Goal: Information Seeking & Learning: Learn about a topic

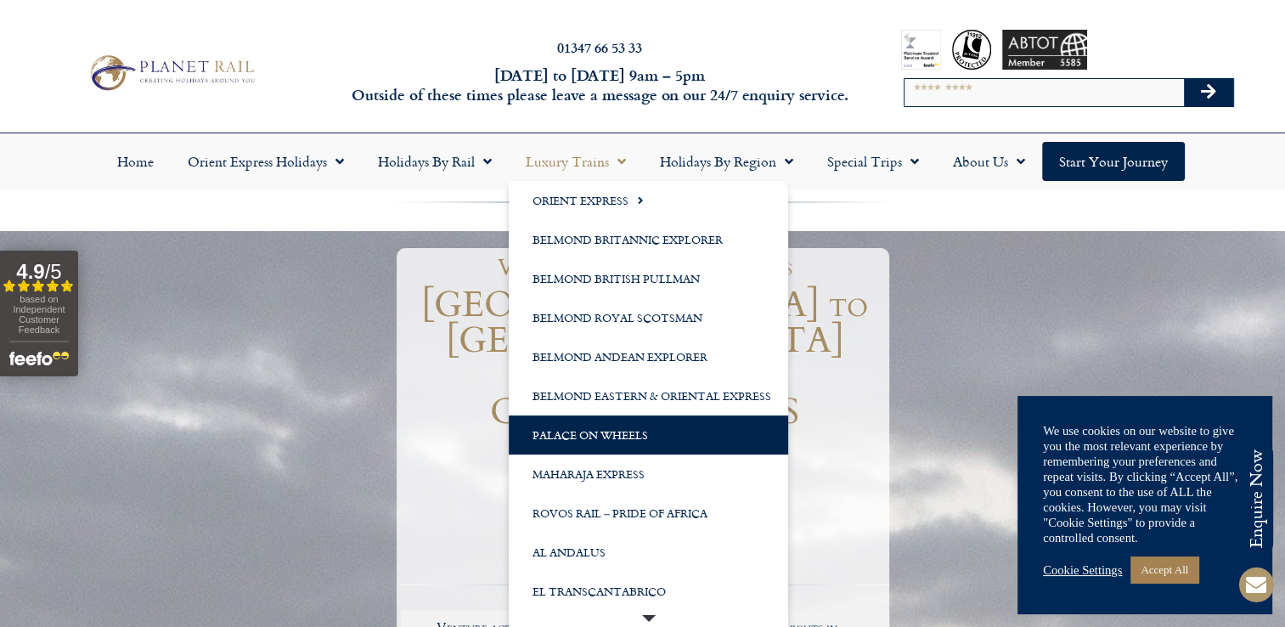
click at [592, 436] on link "Palace on Wheels" at bounding box center [648, 434] width 279 height 39
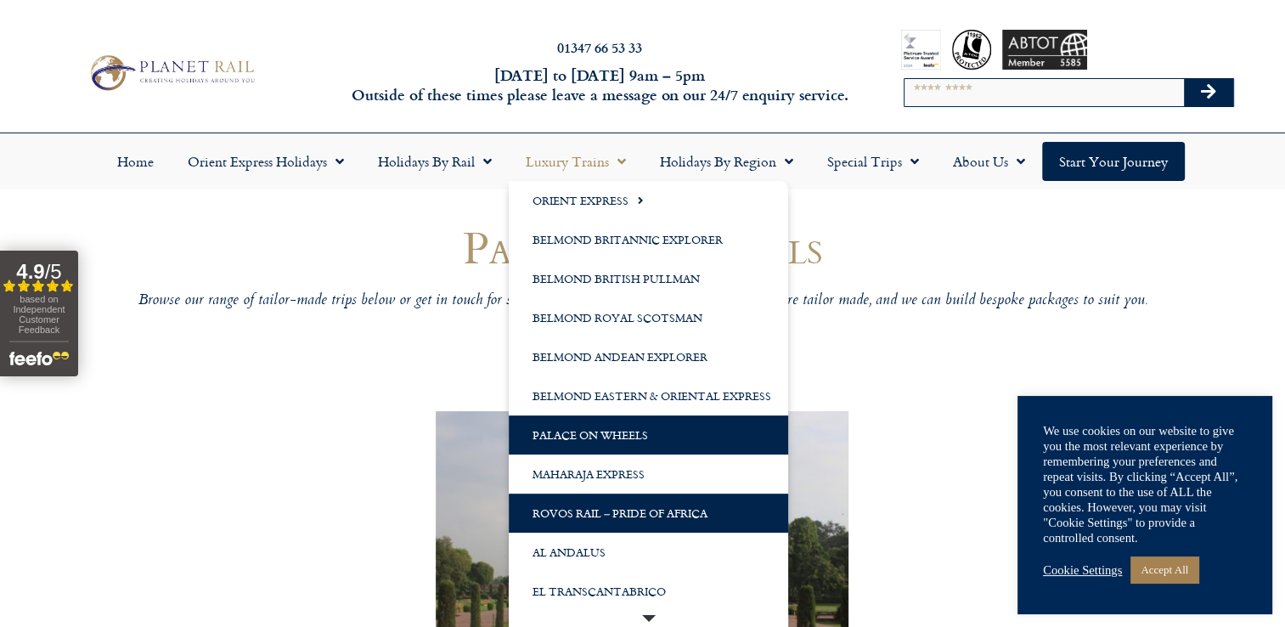
click at [606, 515] on link "Rovos Rail – Pride of Africa" at bounding box center [648, 512] width 279 height 39
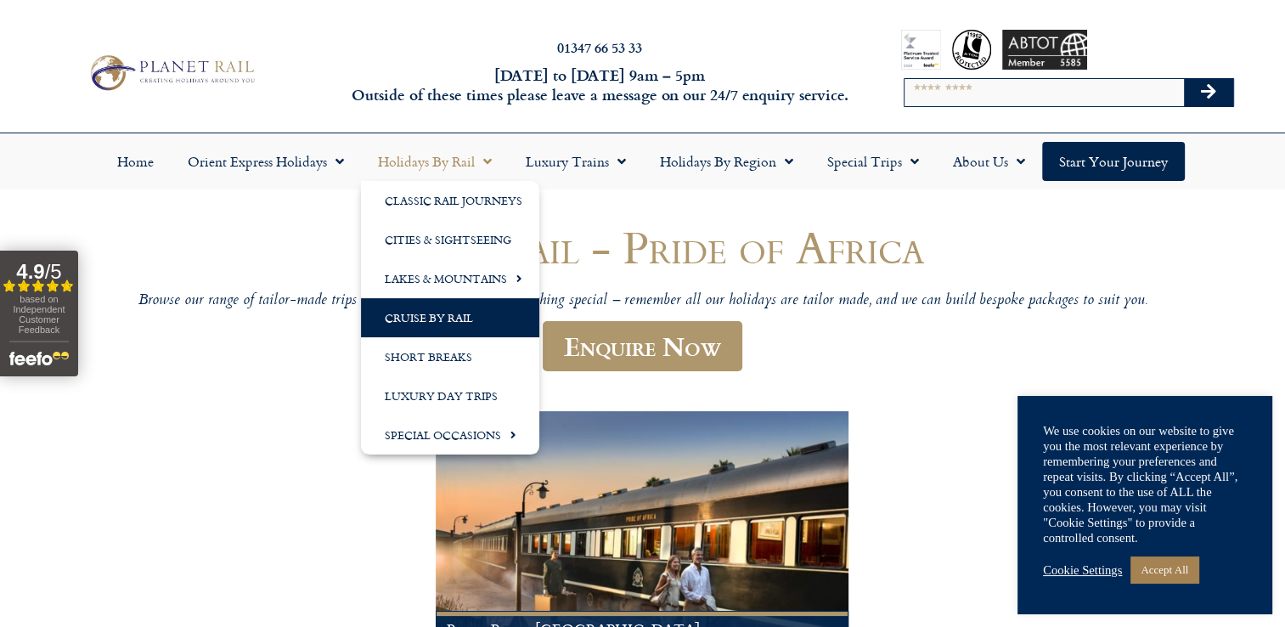
click at [459, 318] on link "Cruise by Rail" at bounding box center [450, 317] width 178 height 39
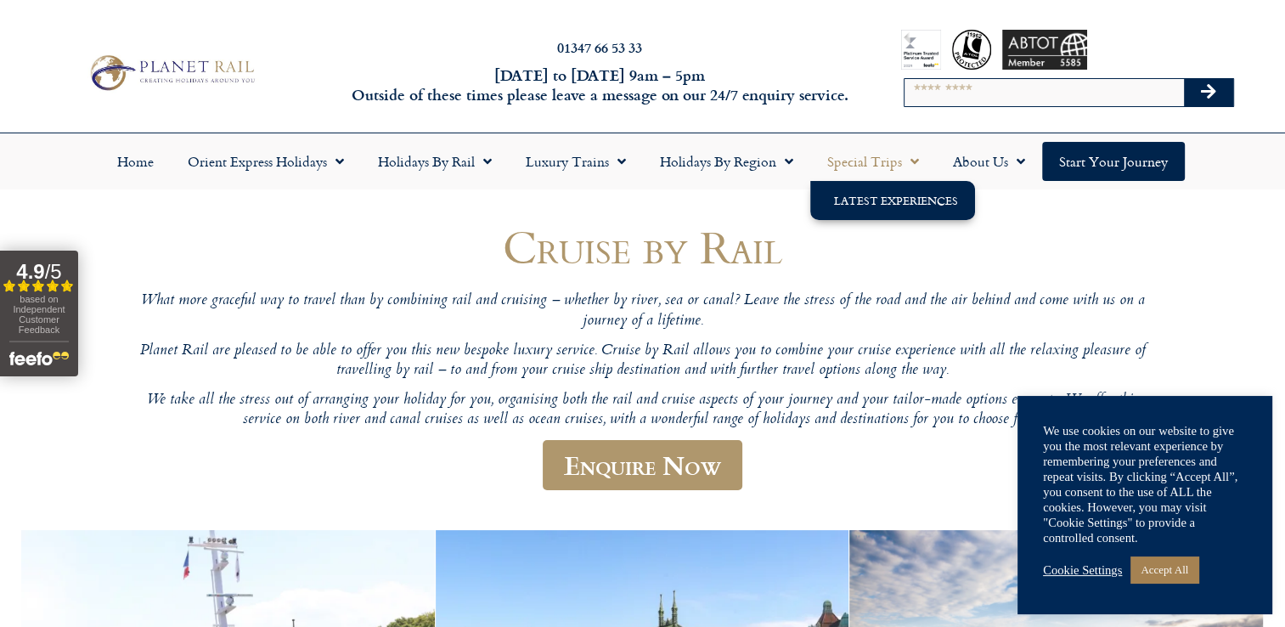
click at [859, 204] on link "Latest Experiences" at bounding box center [892, 200] width 165 height 39
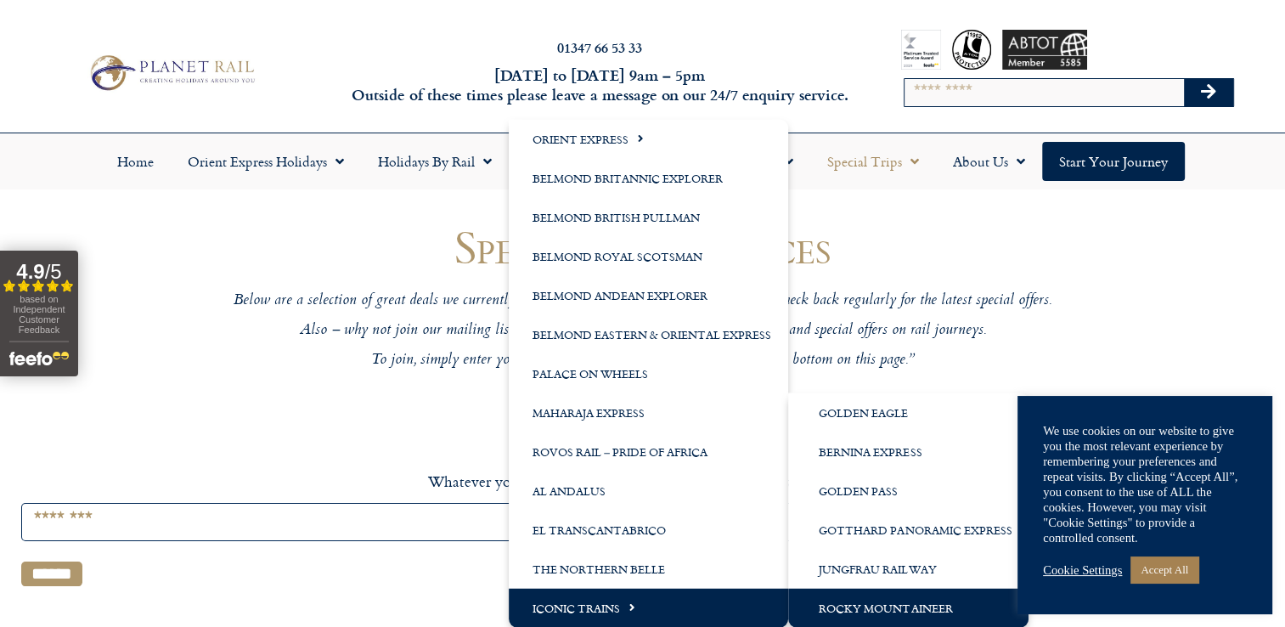
click at [863, 601] on link "Rocky Mountaineer" at bounding box center [908, 607] width 240 height 39
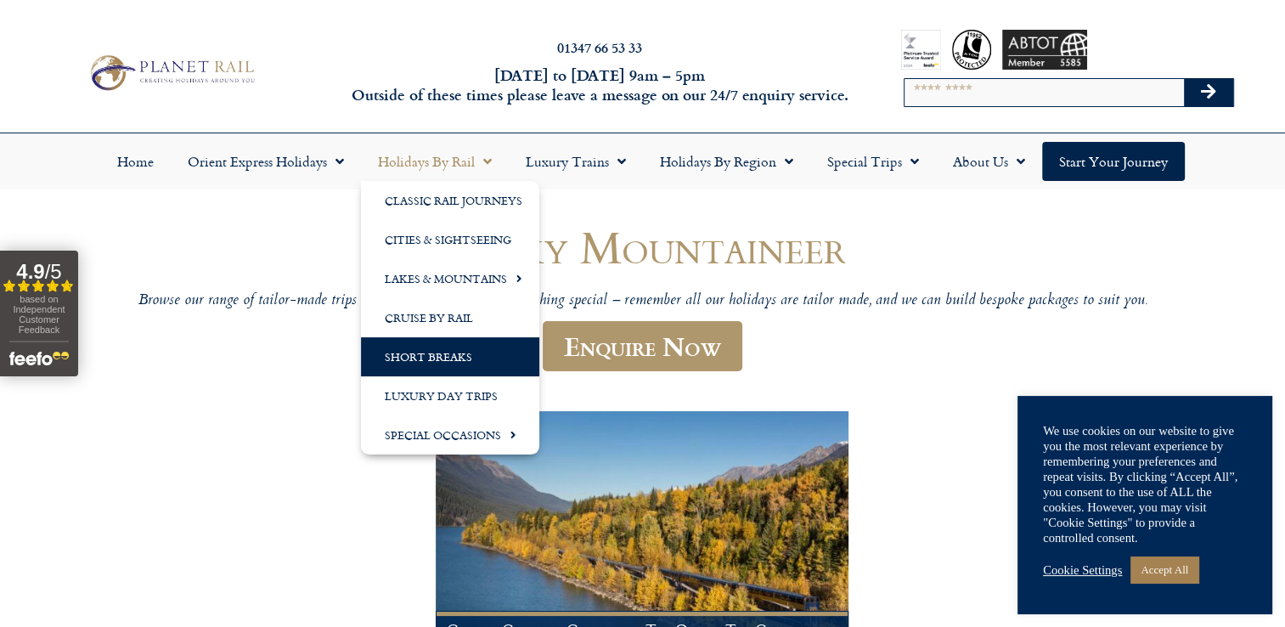
click at [458, 362] on link "Short Breaks" at bounding box center [450, 356] width 178 height 39
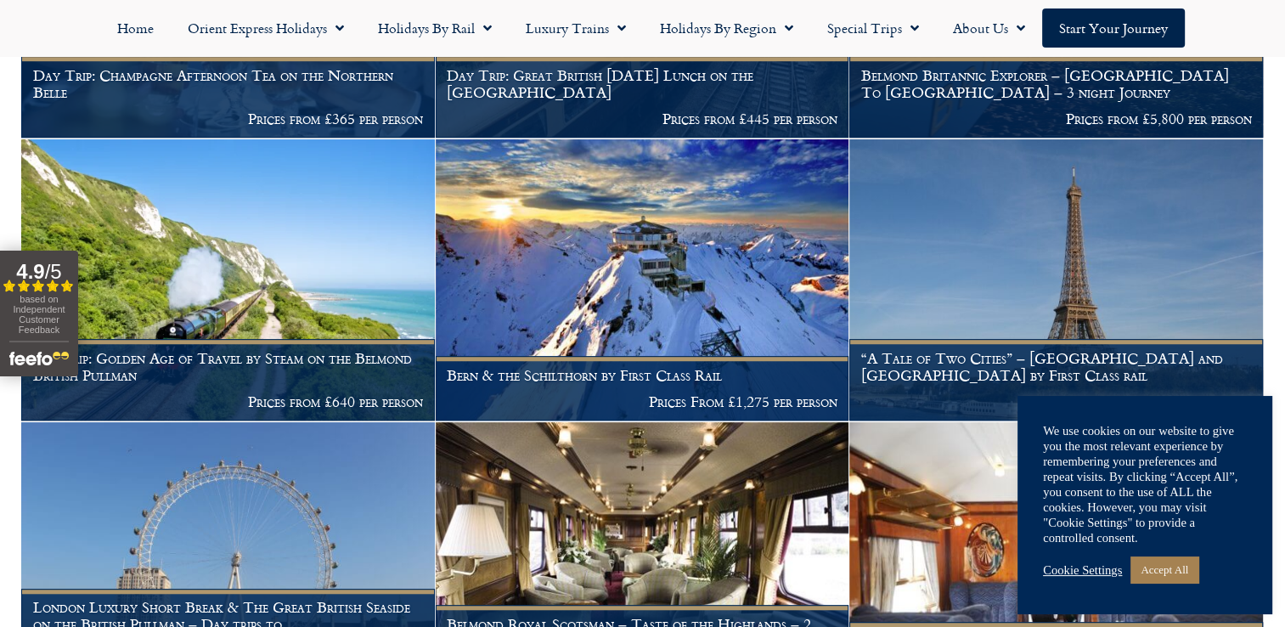
scroll to position [1189, 0]
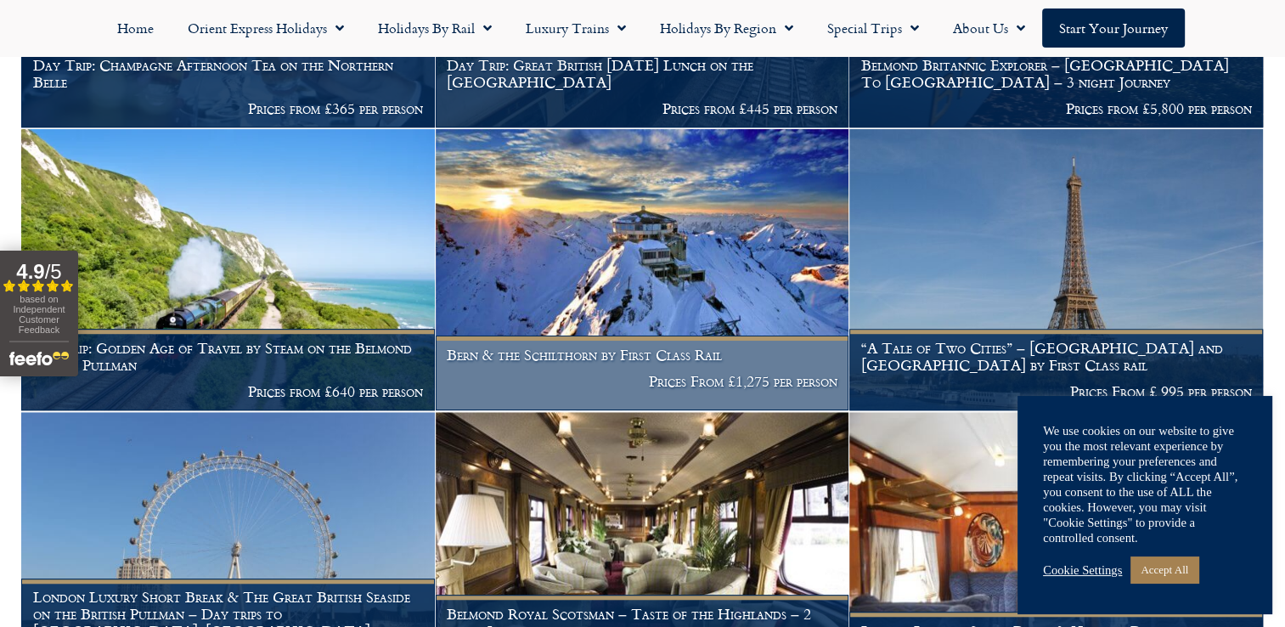
click at [629, 246] on img at bounding box center [643, 269] width 414 height 281
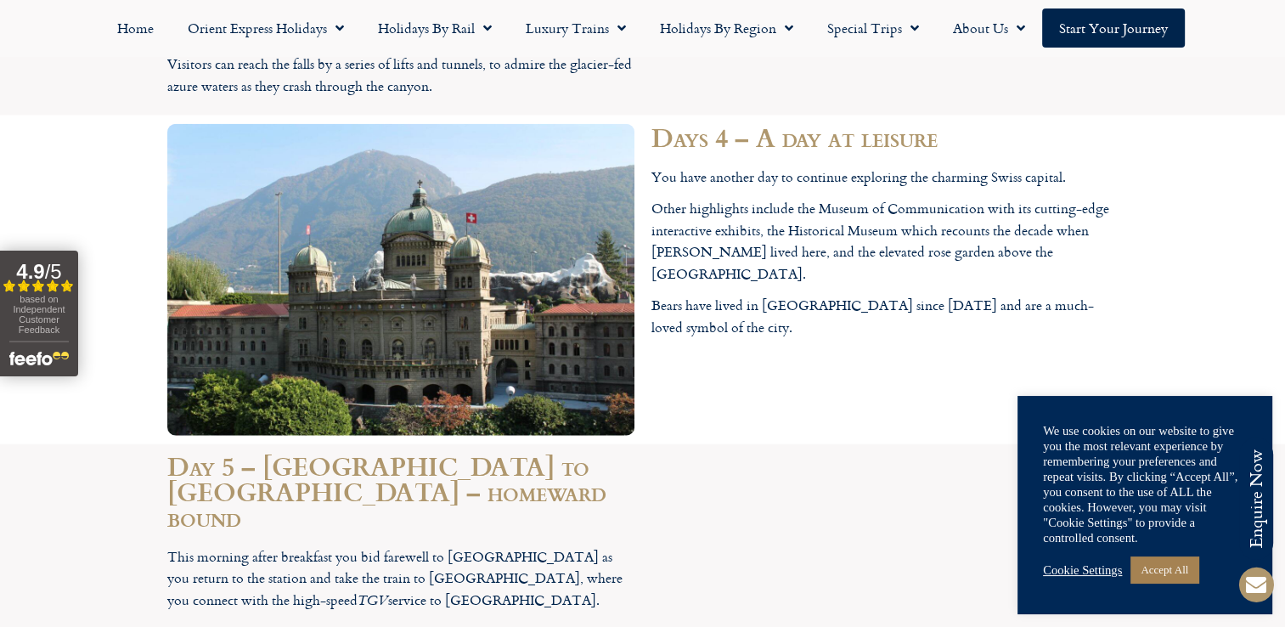
scroll to position [4184, 0]
